Goal: Task Accomplishment & Management: Complete application form

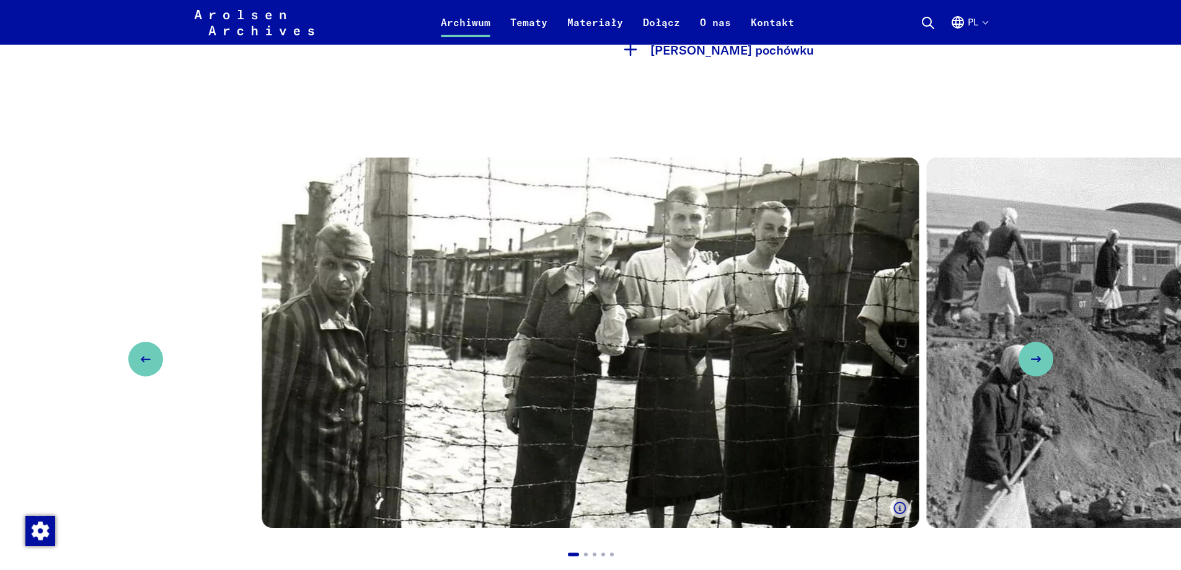
scroll to position [992, 0]
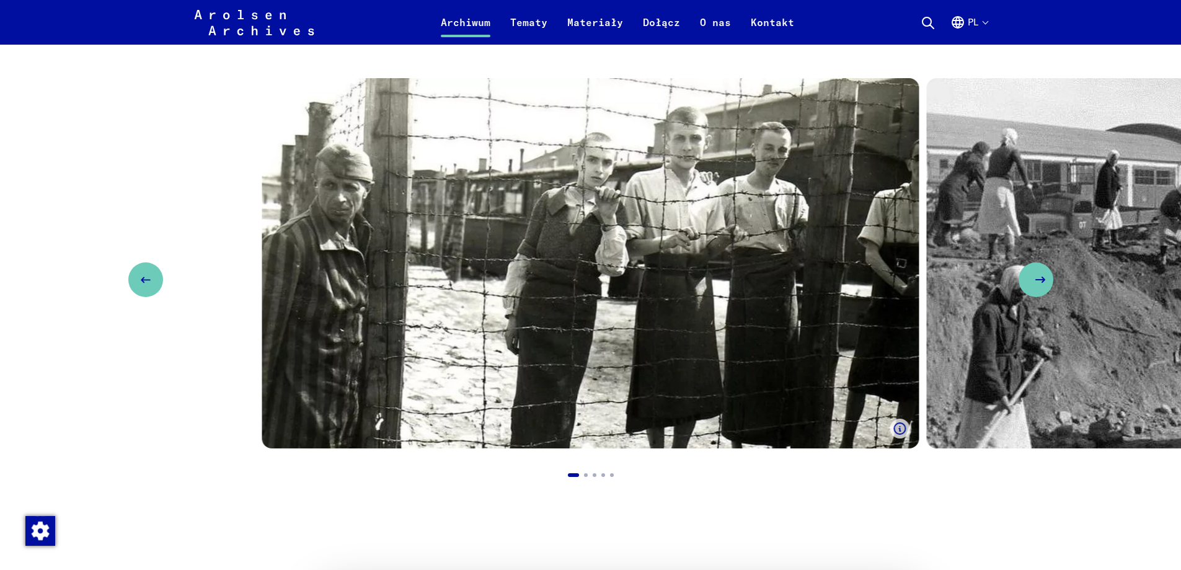
click at [1037, 296] on button "Next slide" at bounding box center [1035, 279] width 35 height 35
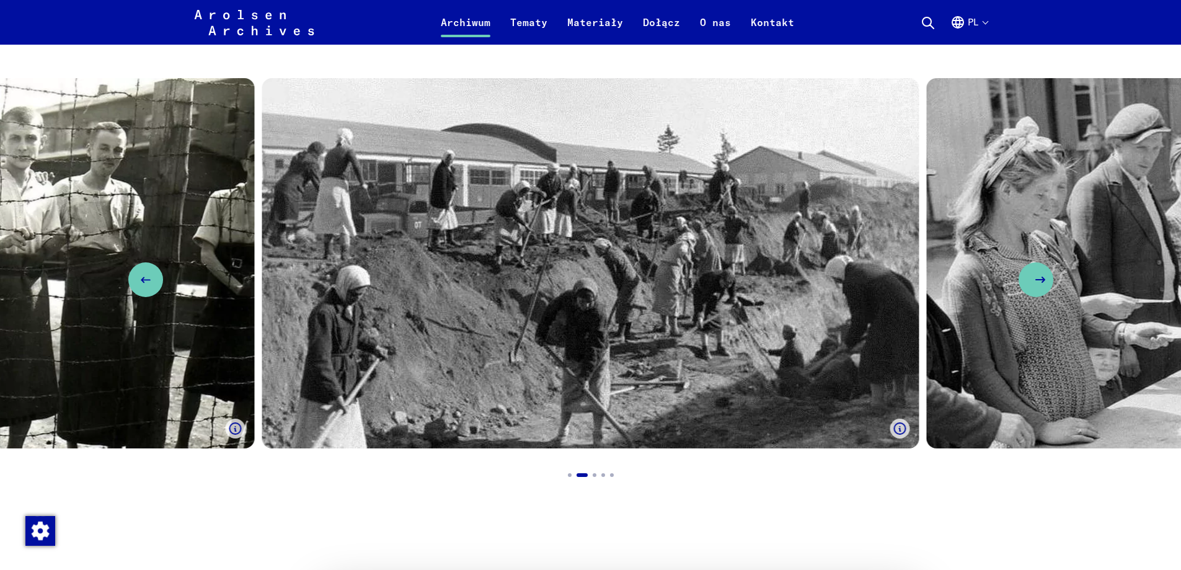
click at [1037, 296] on button "Next slide" at bounding box center [1035, 279] width 35 height 35
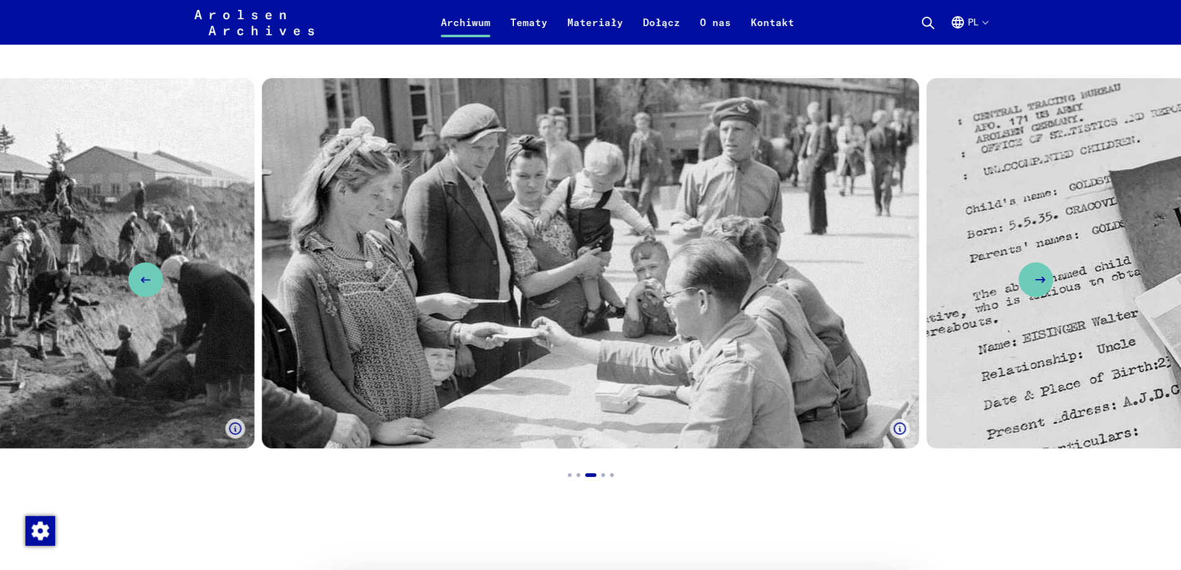
click at [1037, 294] on button "Next slide" at bounding box center [1035, 279] width 35 height 35
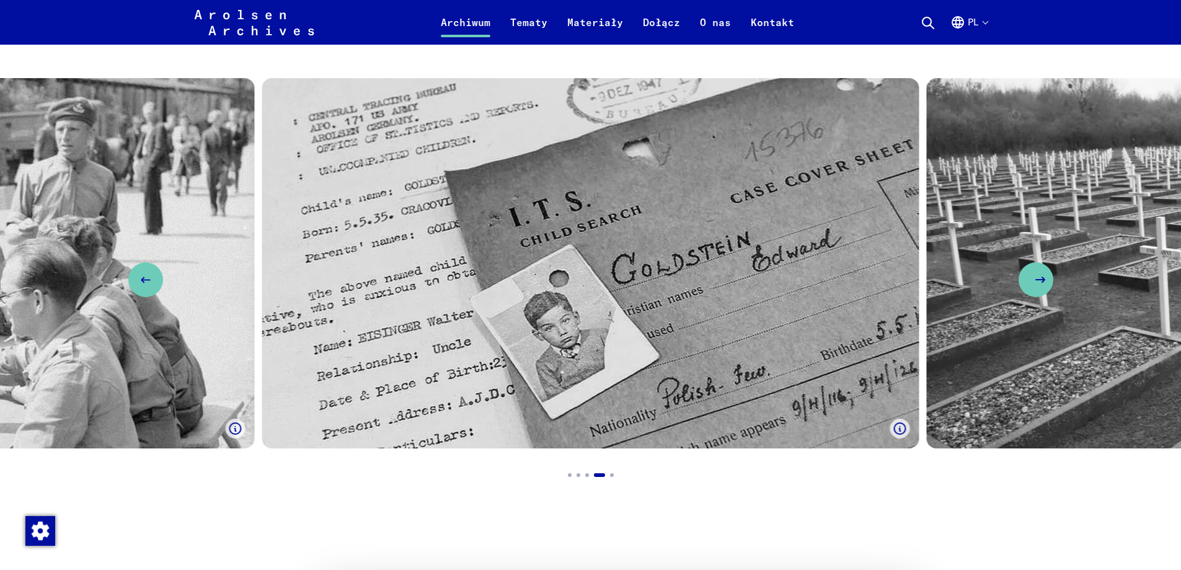
click at [1037, 293] on button "Next slide" at bounding box center [1035, 279] width 35 height 35
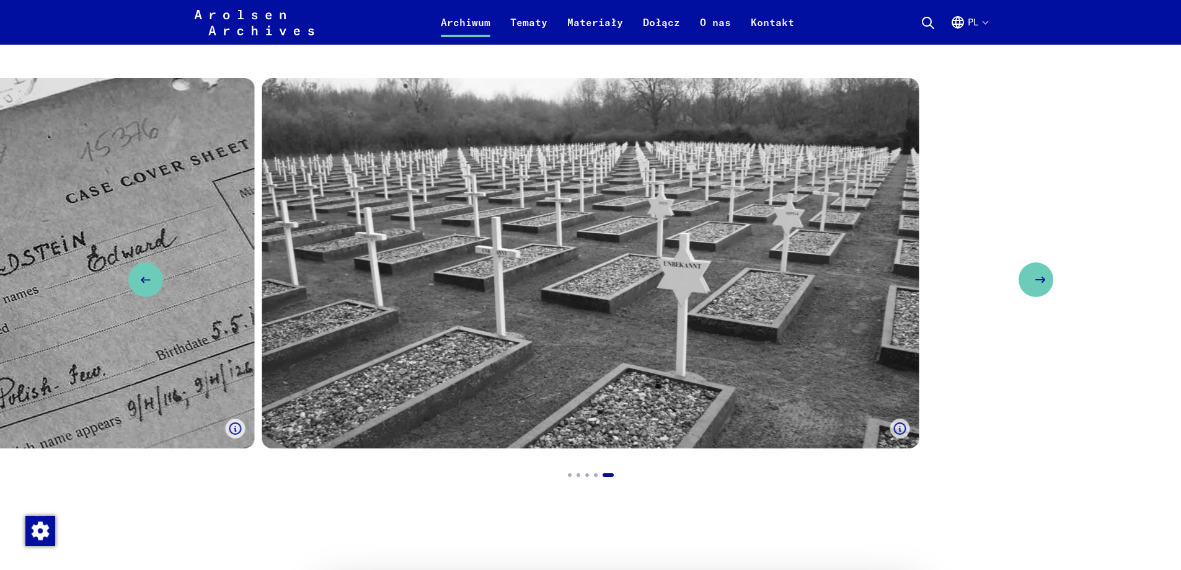
click at [1037, 293] on button "Next slide" at bounding box center [1035, 279] width 35 height 35
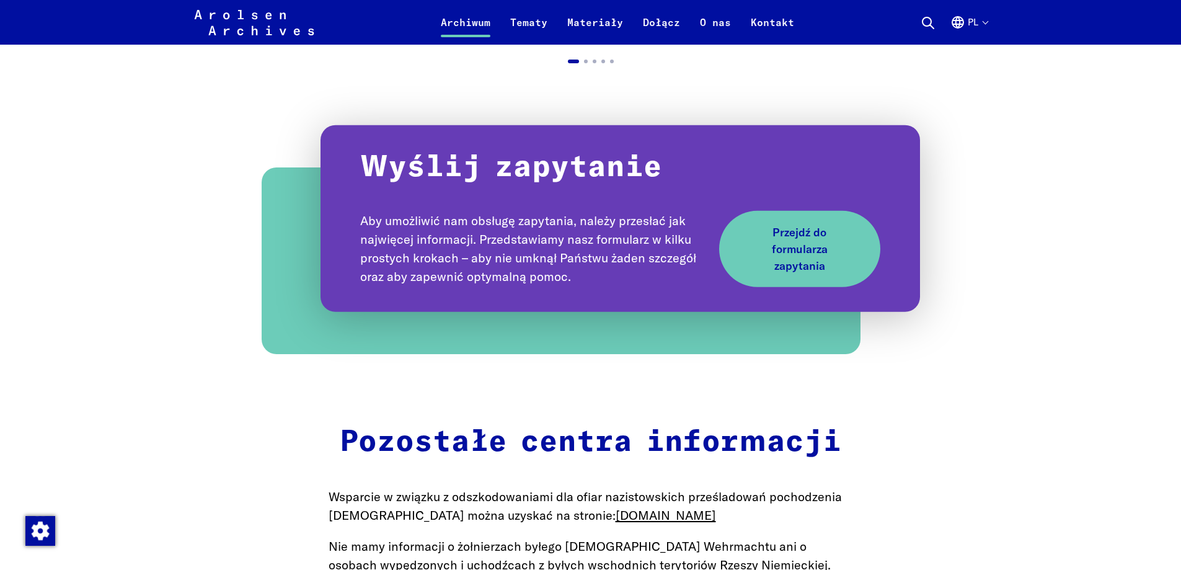
scroll to position [1322, 0]
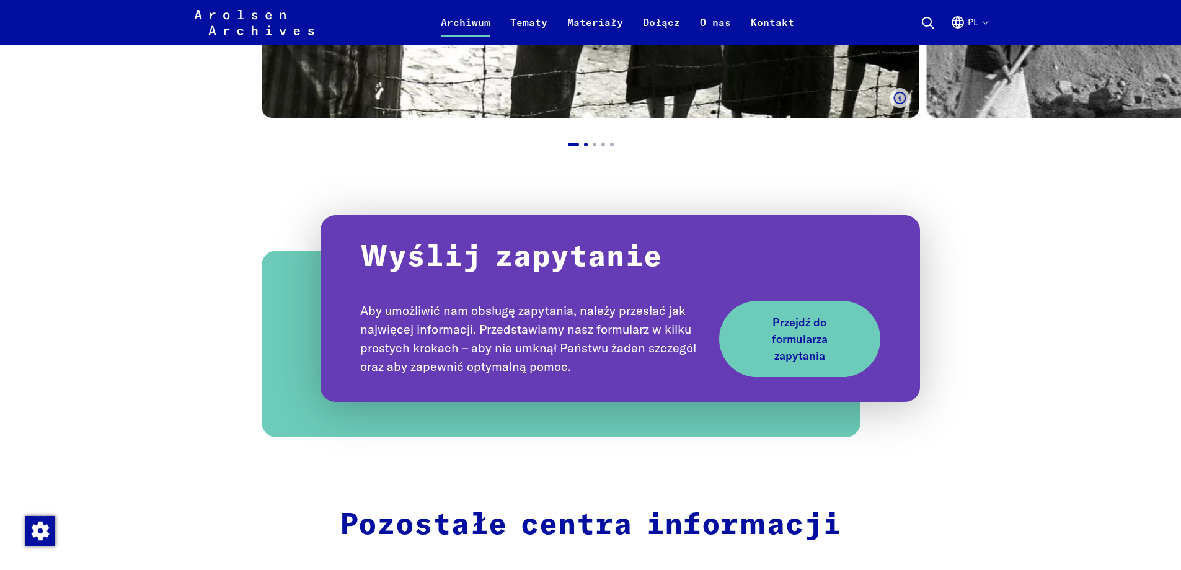
click at [586, 146] on button "Go to slide 2" at bounding box center [586, 145] width 14 height 14
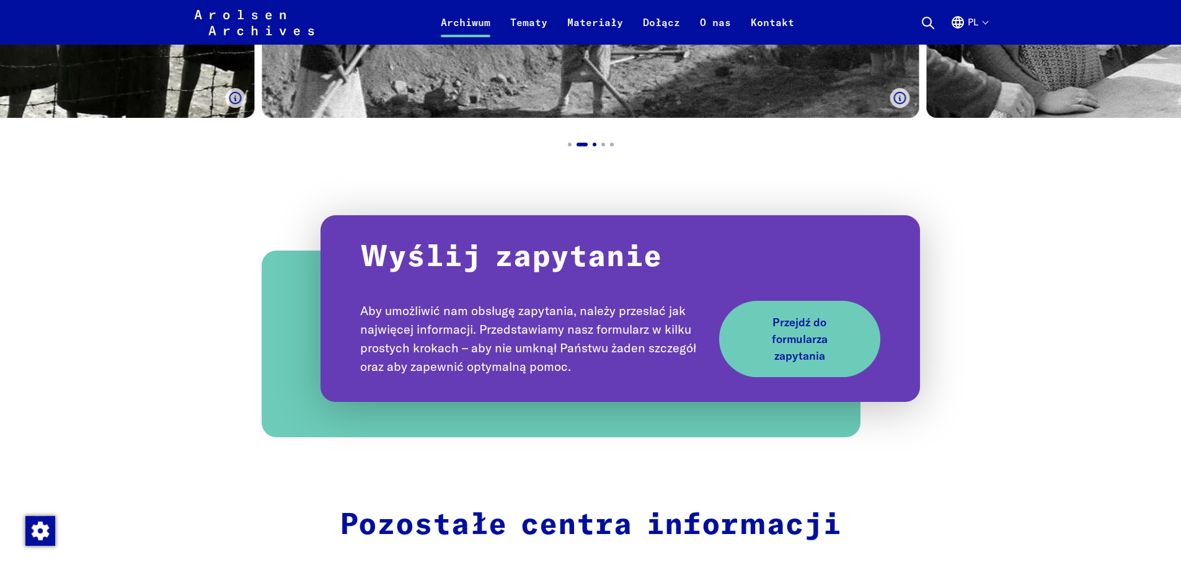
click at [593, 146] on button "Go to slide 3" at bounding box center [595, 145] width 14 height 14
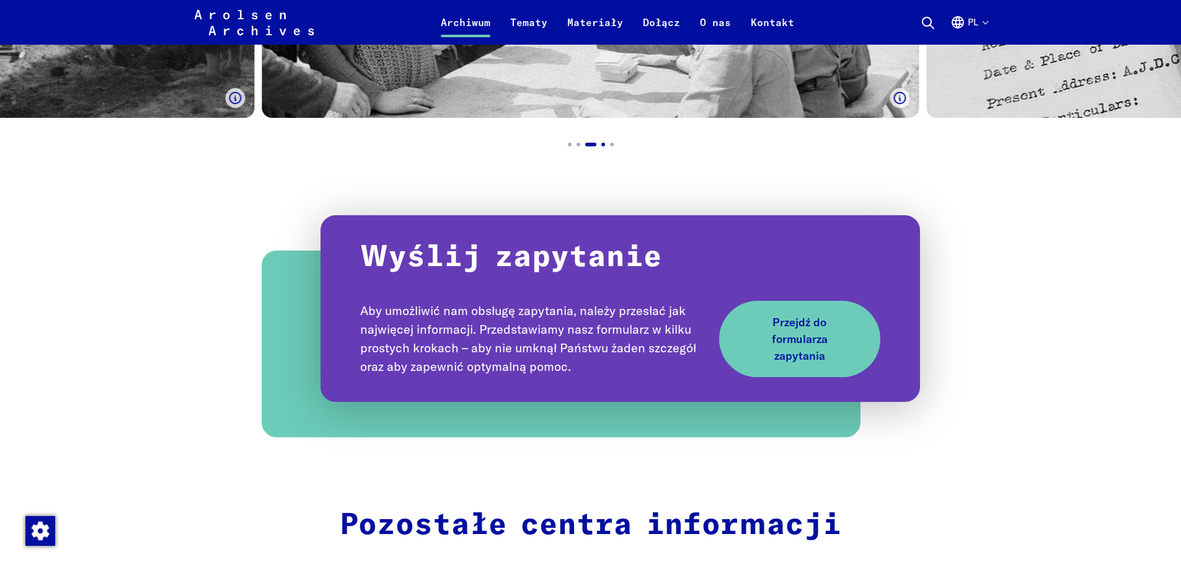
click at [602, 147] on button "Go to slide 4" at bounding box center [603, 145] width 14 height 14
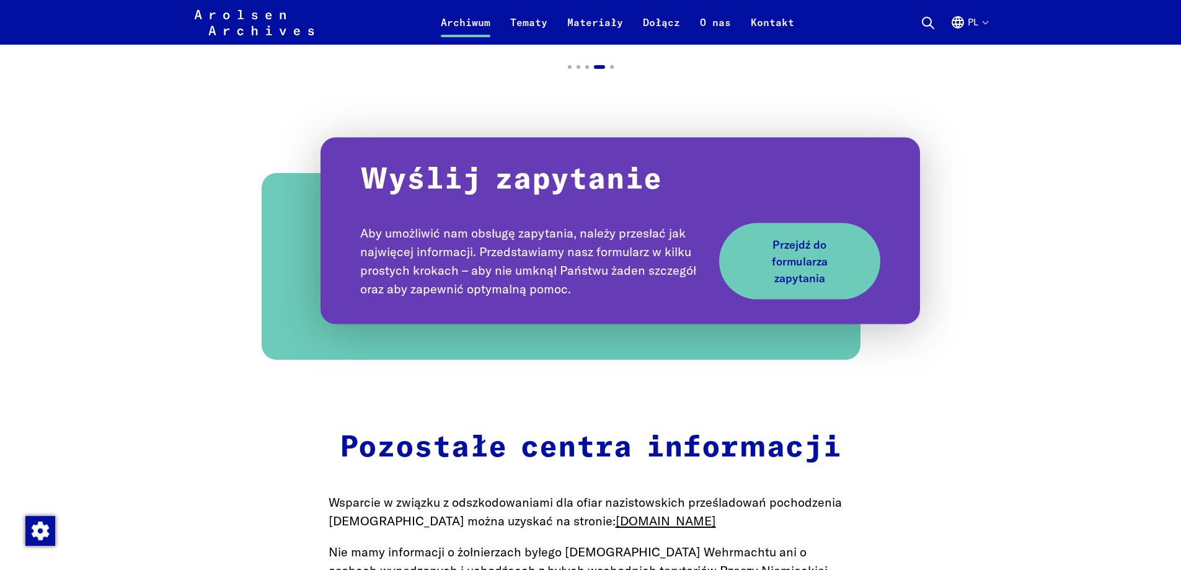
scroll to position [1405, 0]
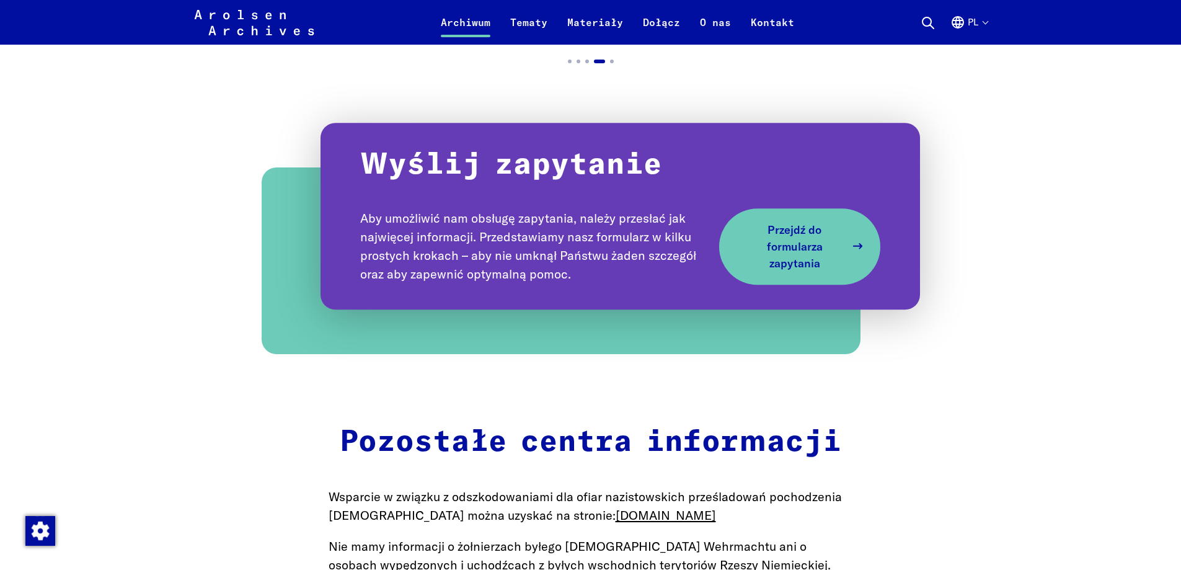
click at [778, 266] on span "Przejdź do formularza zapytania" at bounding box center [795, 246] width 102 height 50
